Goal: Find specific page/section: Find specific page/section

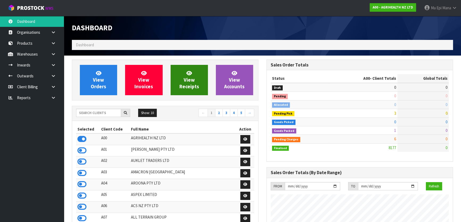
scroll to position [402, 194]
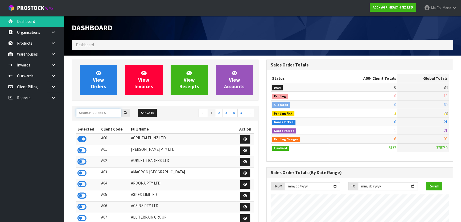
click at [111, 109] on input "text" at bounding box center [98, 113] width 45 height 8
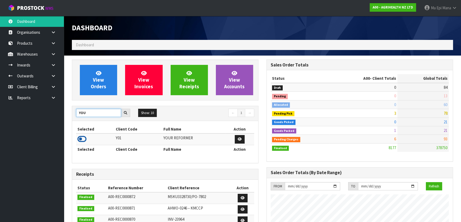
type input "YOU"
click at [79, 138] on icon at bounding box center [81, 139] width 9 height 8
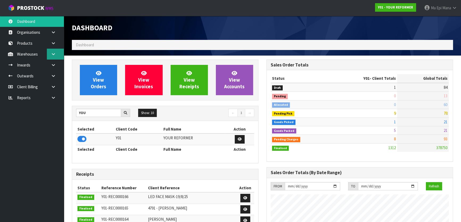
click at [48, 56] on link at bounding box center [55, 54] width 17 height 11
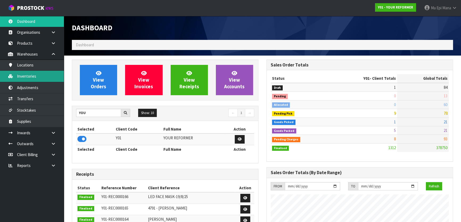
click at [46, 79] on link "Inventories" at bounding box center [32, 76] width 64 height 11
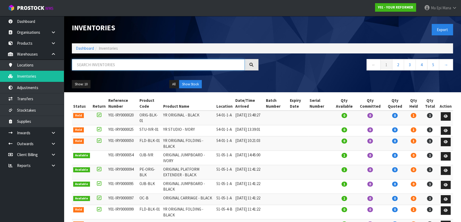
click at [92, 65] on input "text" at bounding box center [158, 64] width 173 height 11
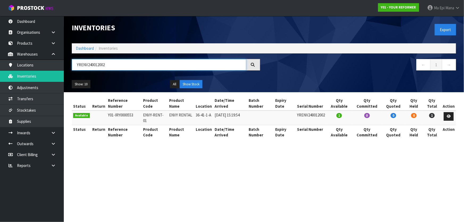
click at [123, 66] on input "YRENV240012002" at bounding box center [159, 64] width 175 height 11
click at [148, 116] on td "ENVY-RENT-01" at bounding box center [155, 118] width 26 height 14
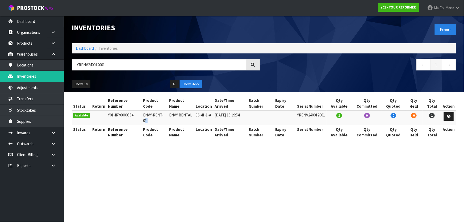
click at [148, 116] on td "ENVY-RENT-01" at bounding box center [155, 118] width 26 height 14
copy tr "ENVY-RENT-01"
click at [128, 63] on input "YRENV240012001" at bounding box center [159, 64] width 175 height 11
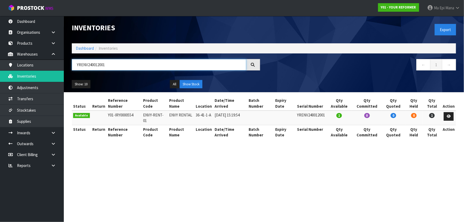
click at [128, 63] on input "YRENV240012001" at bounding box center [159, 64] width 175 height 11
paste input "ENVY-RENT-01"
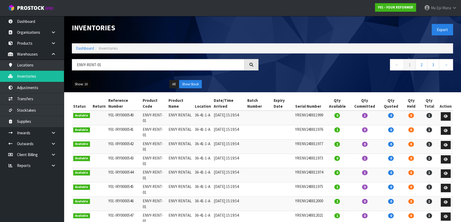
click at [88, 87] on button "Show: 10" at bounding box center [81, 84] width 19 height 9
click at [91, 109] on link "25" at bounding box center [93, 108] width 42 height 7
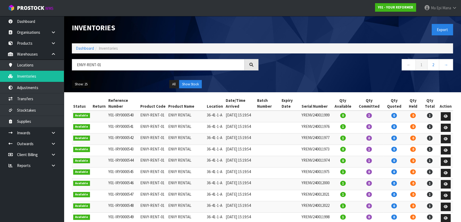
click at [84, 85] on button "Show: 25" at bounding box center [81, 84] width 19 height 9
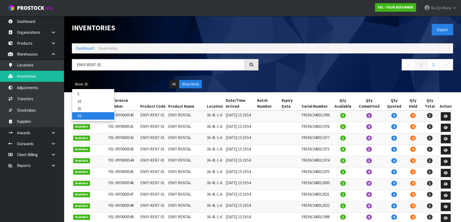
click at [91, 116] on link "50" at bounding box center [93, 115] width 42 height 7
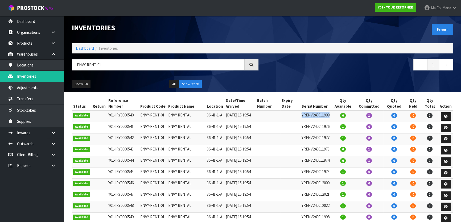
drag, startPoint x: 337, startPoint y: 114, endPoint x: 287, endPoint y: 116, distance: 49.8
click at [287, 116] on tr "Available Y01-IRY0000540 ENVY-RENT-01 ENVY RENTAL 36-41-1-A [DATE] 15:19:54 YRE…" at bounding box center [262, 116] width 381 height 11
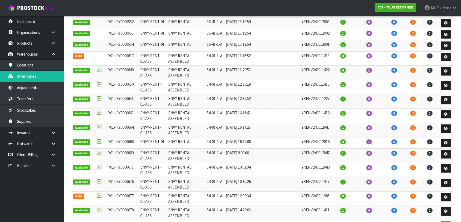
scroll to position [206, 0]
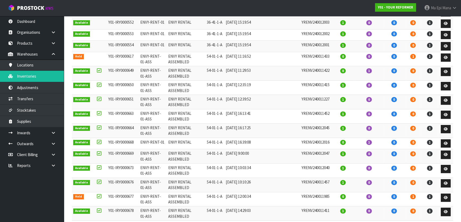
click at [182, 52] on td "ENVY RENTAL" at bounding box center [186, 46] width 39 height 11
copy tr "ENVY RENTAL"
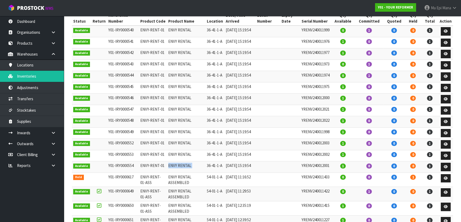
scroll to position [0, 0]
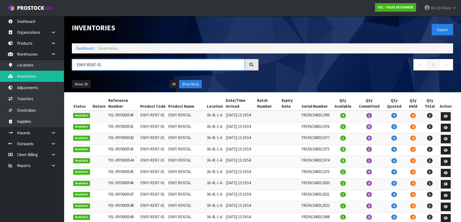
click at [139, 66] on input "ENVY-RENT-01" at bounding box center [158, 64] width 173 height 11
paste input "RENTAL"
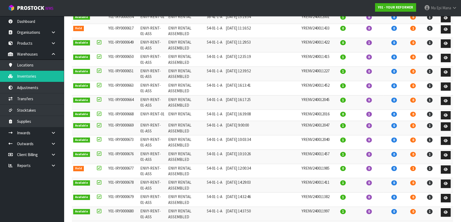
scroll to position [206, 0]
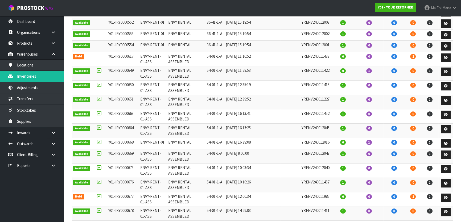
type input "ENVY RENTAL"
drag, startPoint x: 168, startPoint y: 182, endPoint x: 138, endPoint y: 181, distance: 29.8
click at [138, 149] on tr "Available Y01-IRY0000668 ENVY-RENT-01 ENVY RENTAL 54-01-1-A [DATE] 16:39:08 YRE…" at bounding box center [262, 143] width 381 height 11
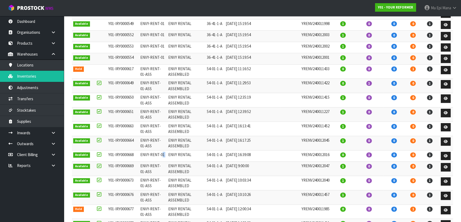
scroll to position [0, 0]
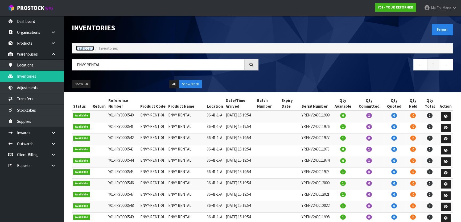
click at [91, 50] on link "Dashboard" at bounding box center [85, 48] width 18 height 5
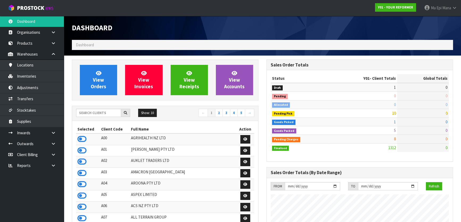
scroll to position [402, 194]
click at [113, 113] on input "text" at bounding box center [98, 113] width 45 height 8
type input "K01"
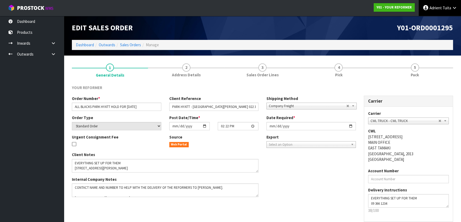
click at [439, 6] on span "Adrient" at bounding box center [436, 7] width 12 height 5
click at [439, 20] on link "Logout" at bounding box center [440, 21] width 42 height 7
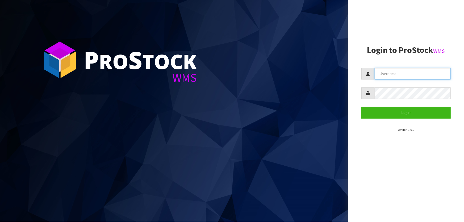
click at [402, 74] on input "text" at bounding box center [413, 73] width 76 height 11
type input "[PERSON_NAME]"
click at [362, 107] on button "Login" at bounding box center [406, 112] width 89 height 11
